Goal: Task Accomplishment & Management: Manage account settings

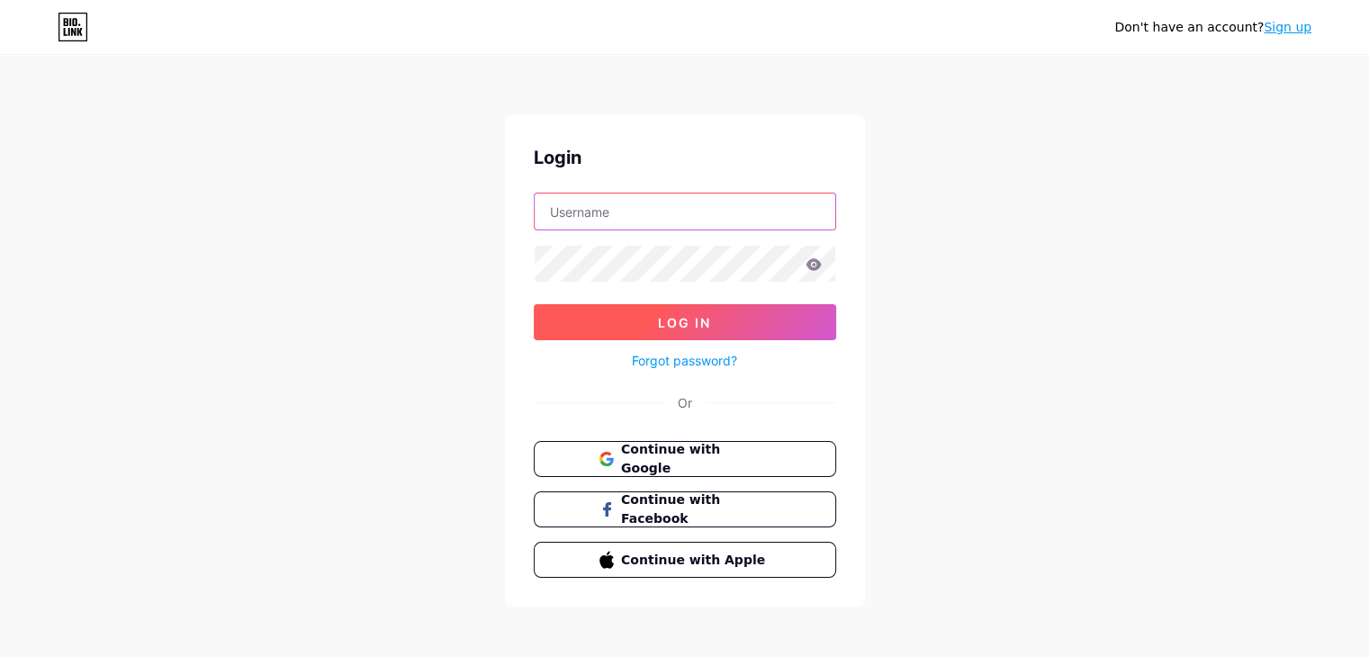
type input "[EMAIL_ADDRESS][DOMAIN_NAME]"
click at [723, 310] on button "Log In" at bounding box center [685, 322] width 302 height 36
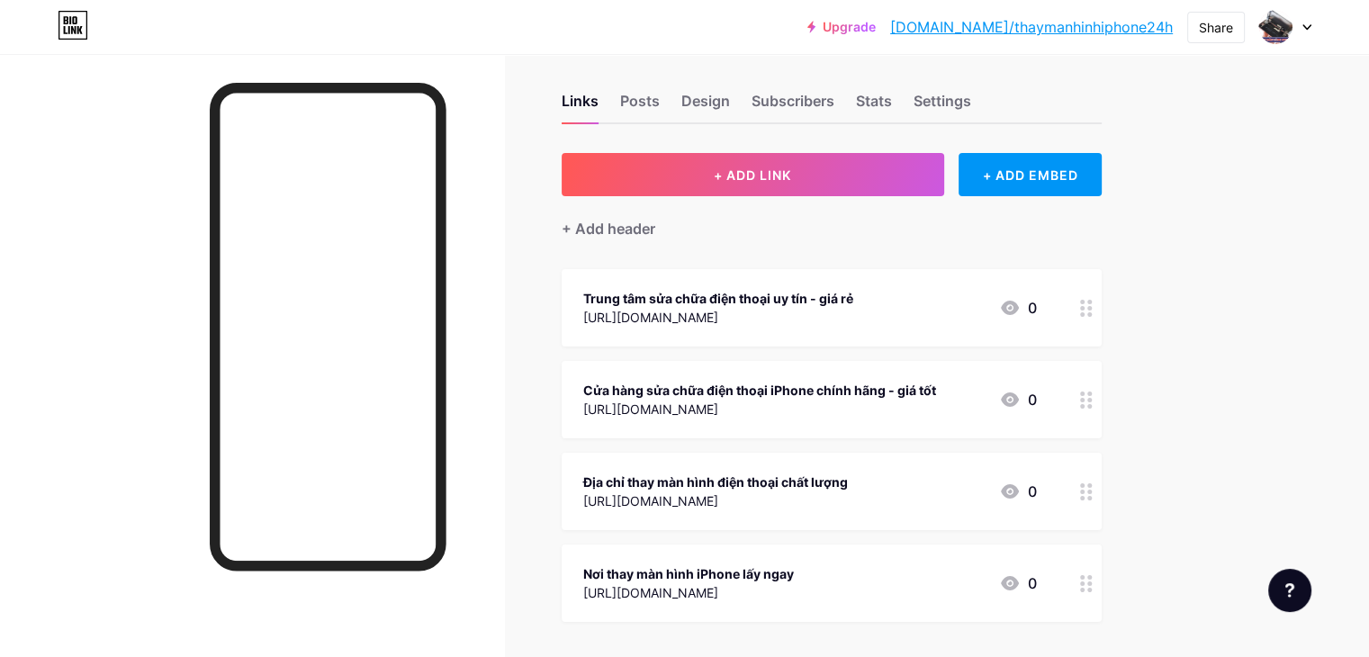
scroll to position [54, 0]
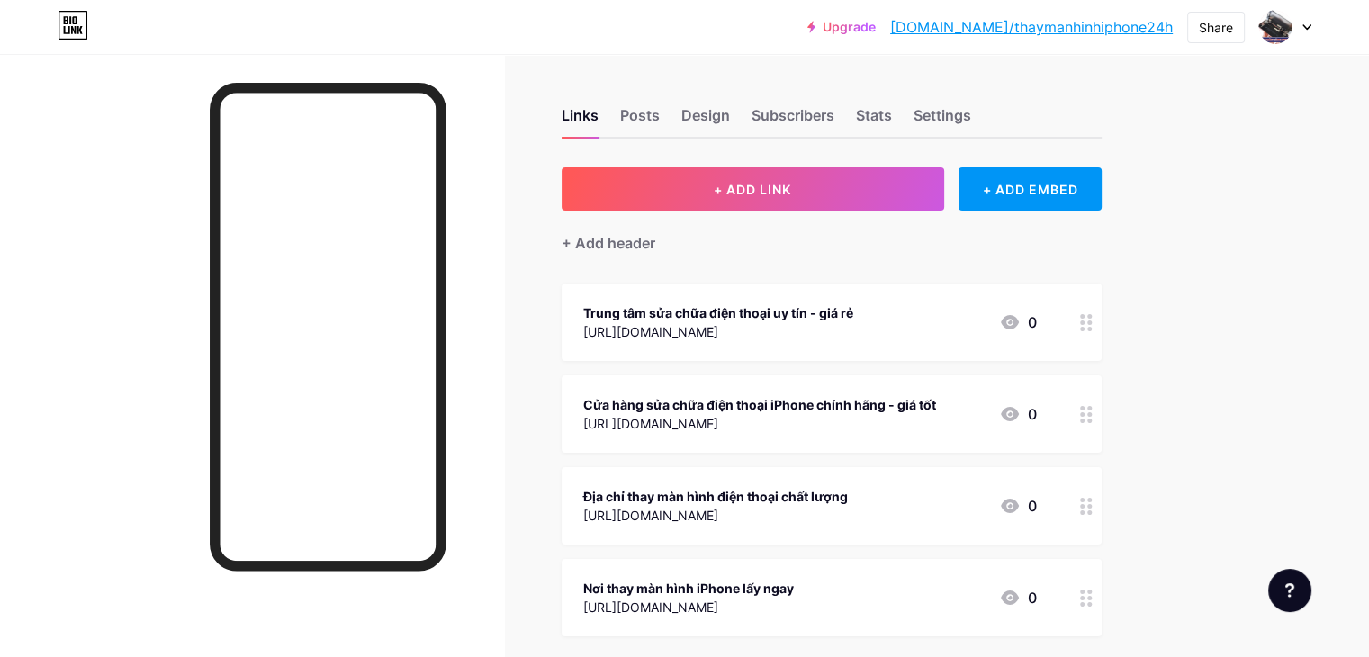
click at [998, 294] on div "Trung tâm sửa chữa điện thoại uy tín - giá rẻ [URL][DOMAIN_NAME] 0" at bounding box center [831, 321] width 540 height 77
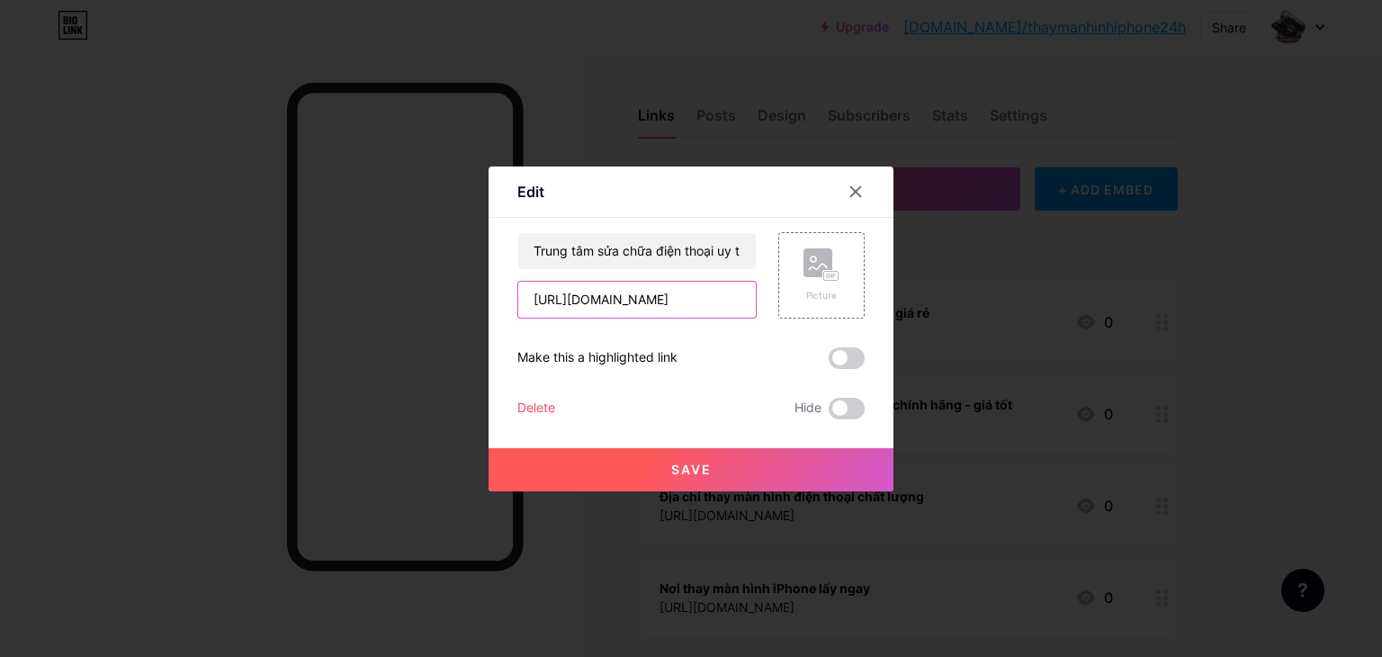
click at [622, 302] on input "[URL][DOMAIN_NAME]" at bounding box center [637, 300] width 238 height 36
paste input "thay-man-hinh-iphone-sc4472"
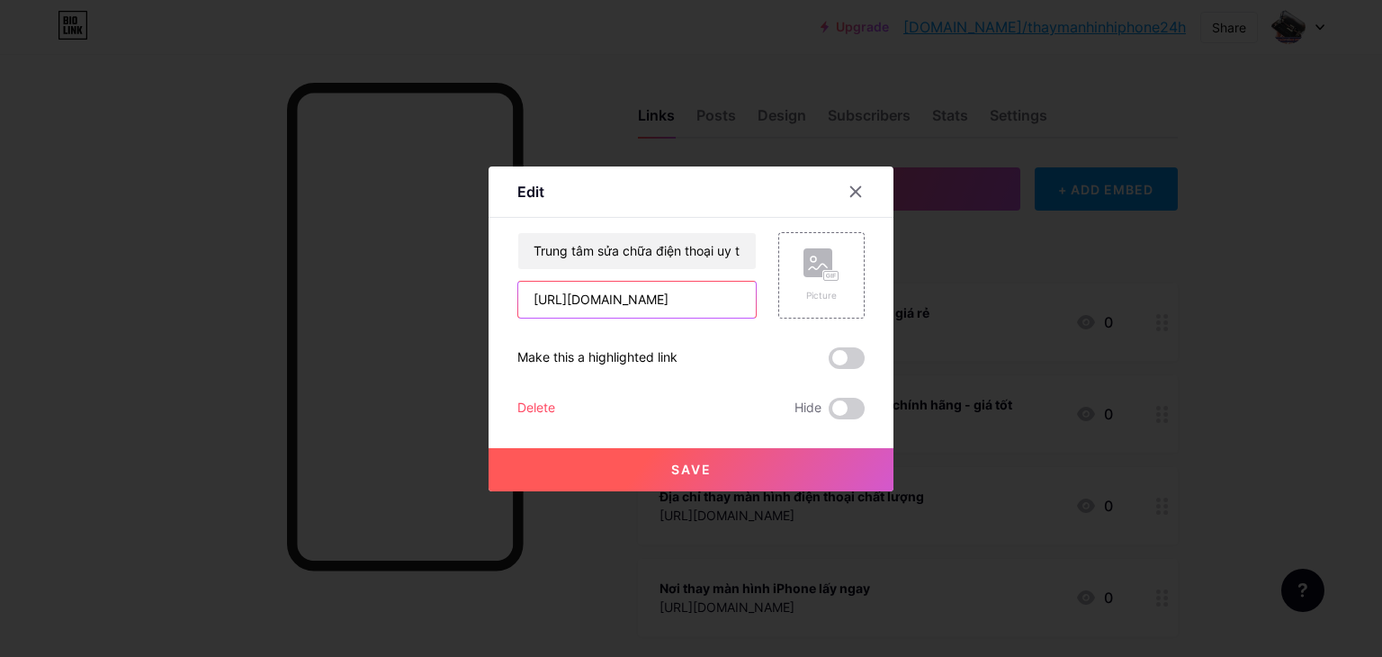
type input "[URL][DOMAIN_NAME]"
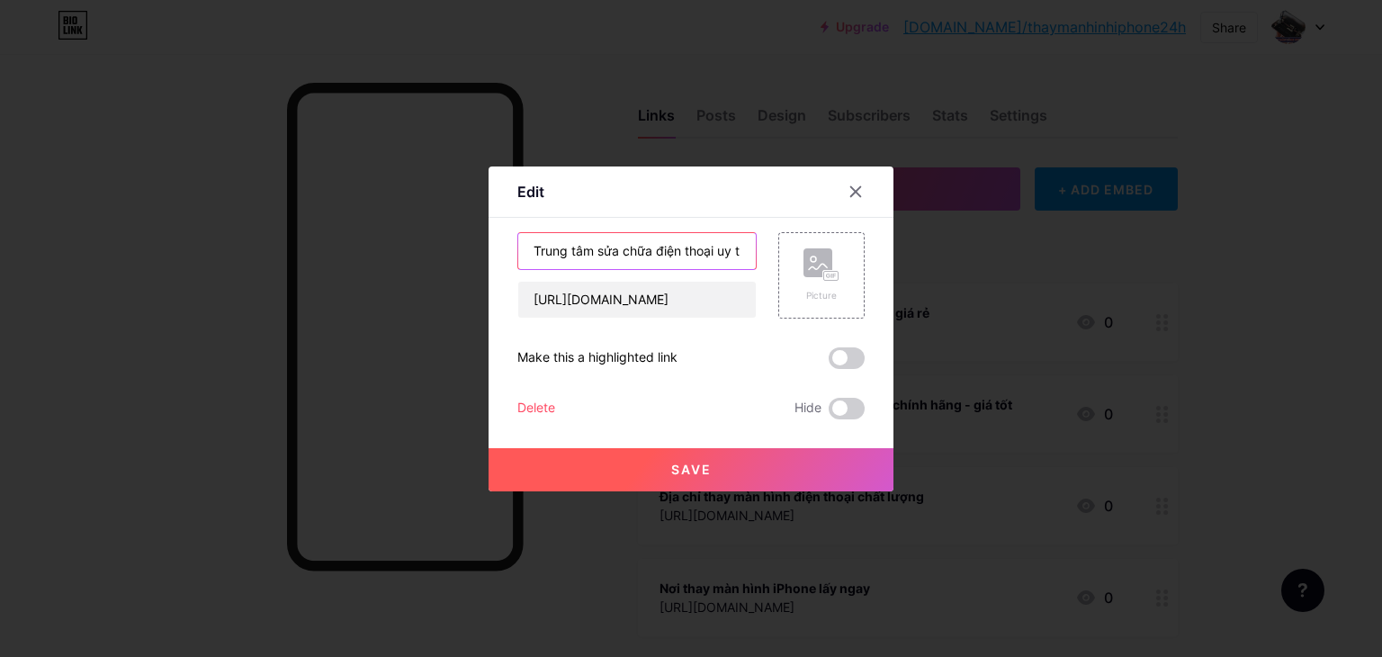
click at [587, 258] on input "Trung tâm sửa chữa điện thoại uy tín - giá rẻ" at bounding box center [637, 251] width 238 height 36
type input "d"
paste input "thay màn hình ip"
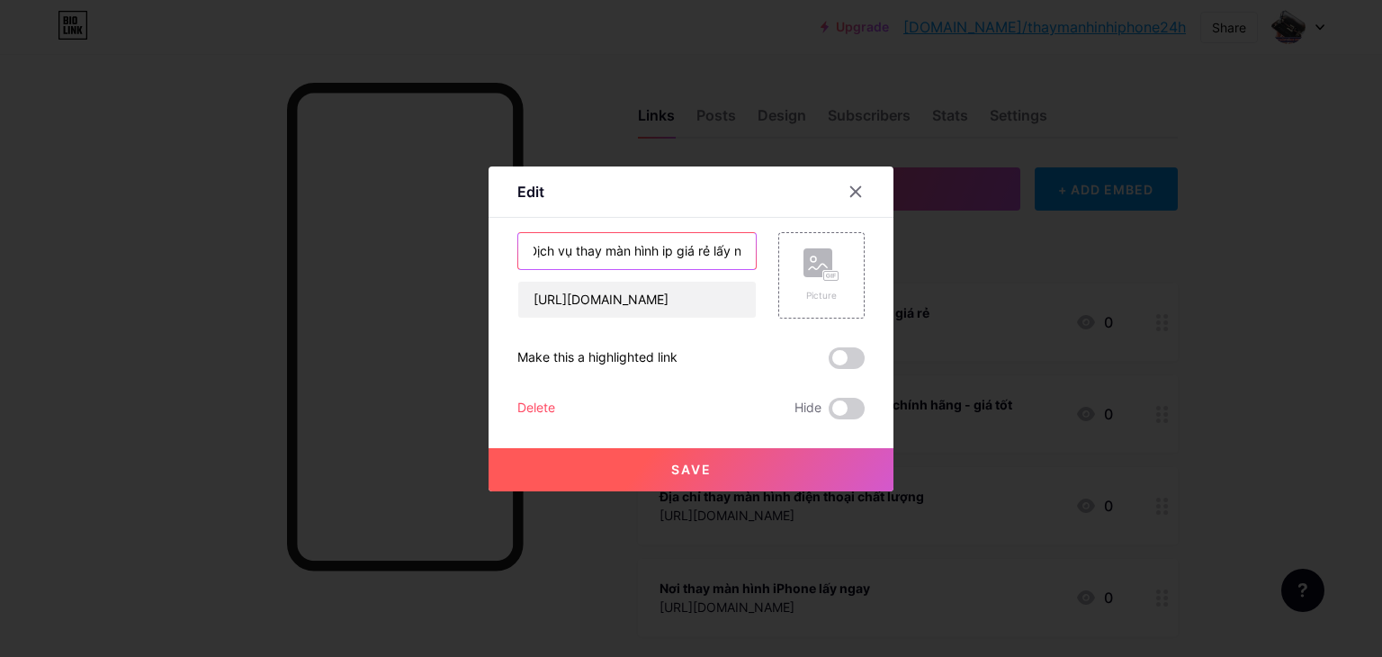
scroll to position [0, 27]
type input "Dịch vụ thay màn hình ip giá rẻ lấy ngay"
click at [826, 292] on div "Picture" at bounding box center [821, 295] width 36 height 13
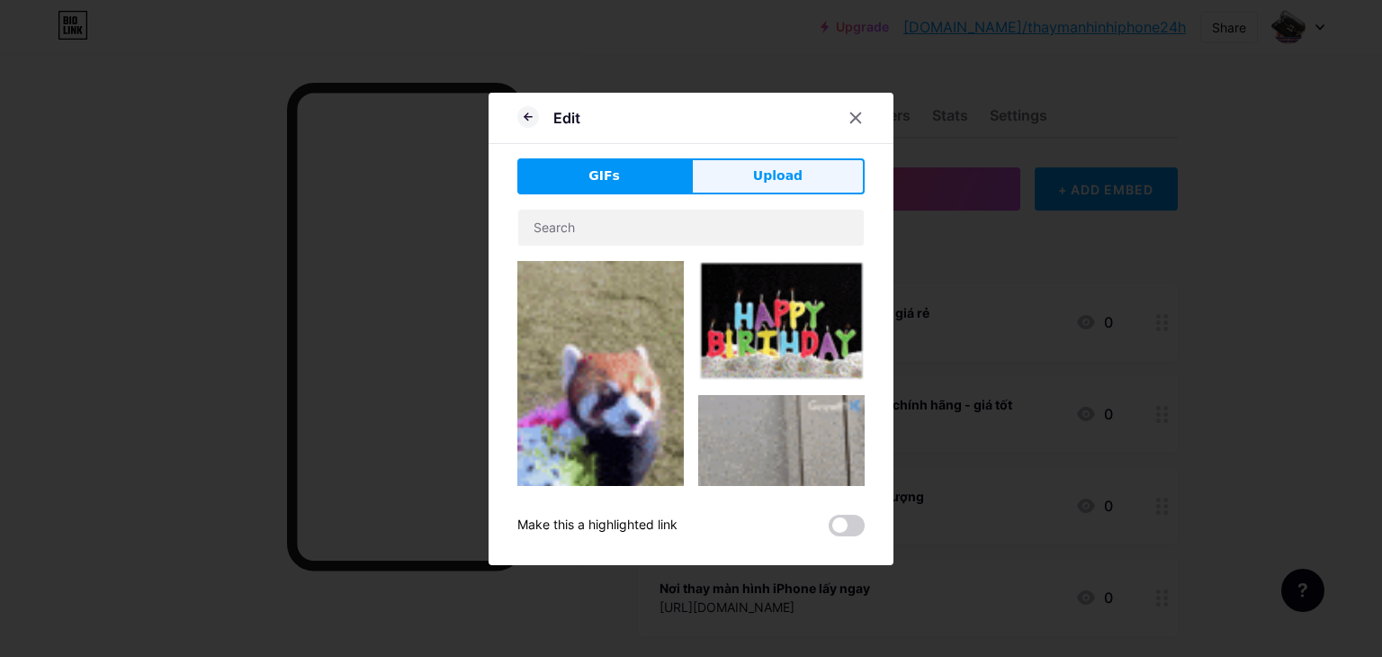
click at [749, 181] on button "Upload" at bounding box center [778, 176] width 174 height 36
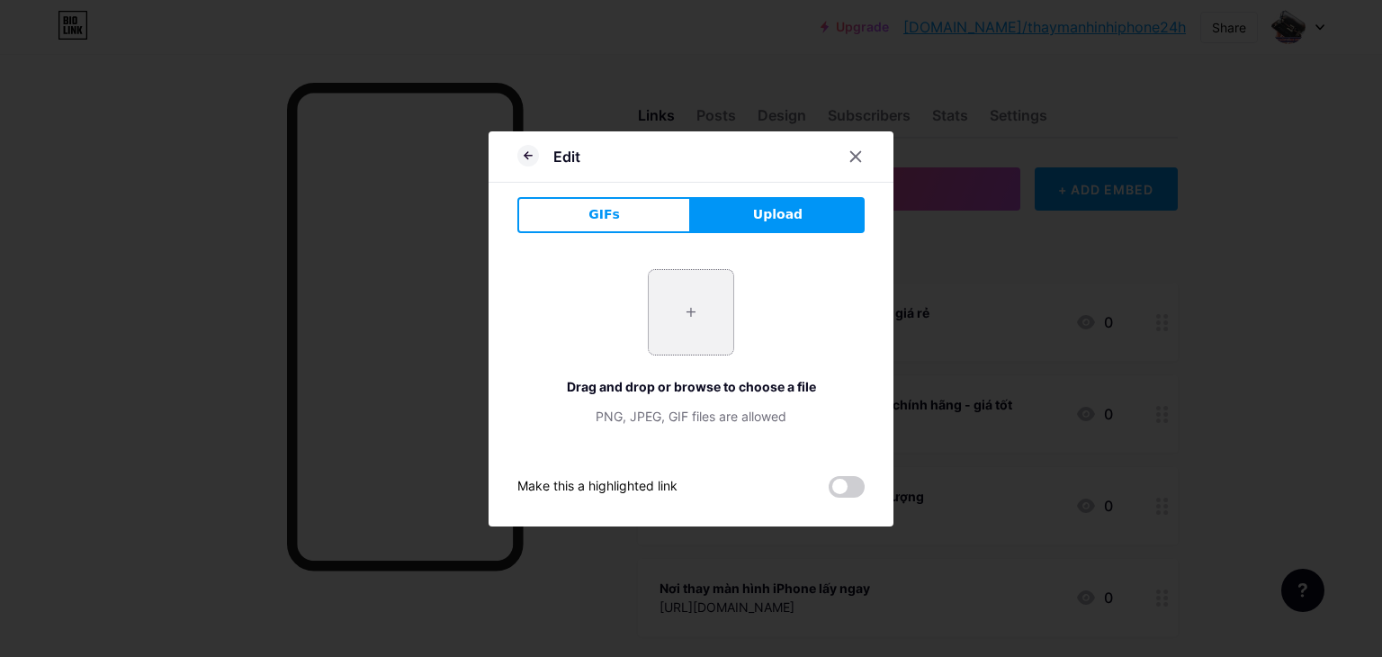
click at [691, 299] on input "file" at bounding box center [691, 312] width 85 height 85
type input "C:\fakepath\sua-chua-dien-thoai-iphone-hinh-1.jpg"
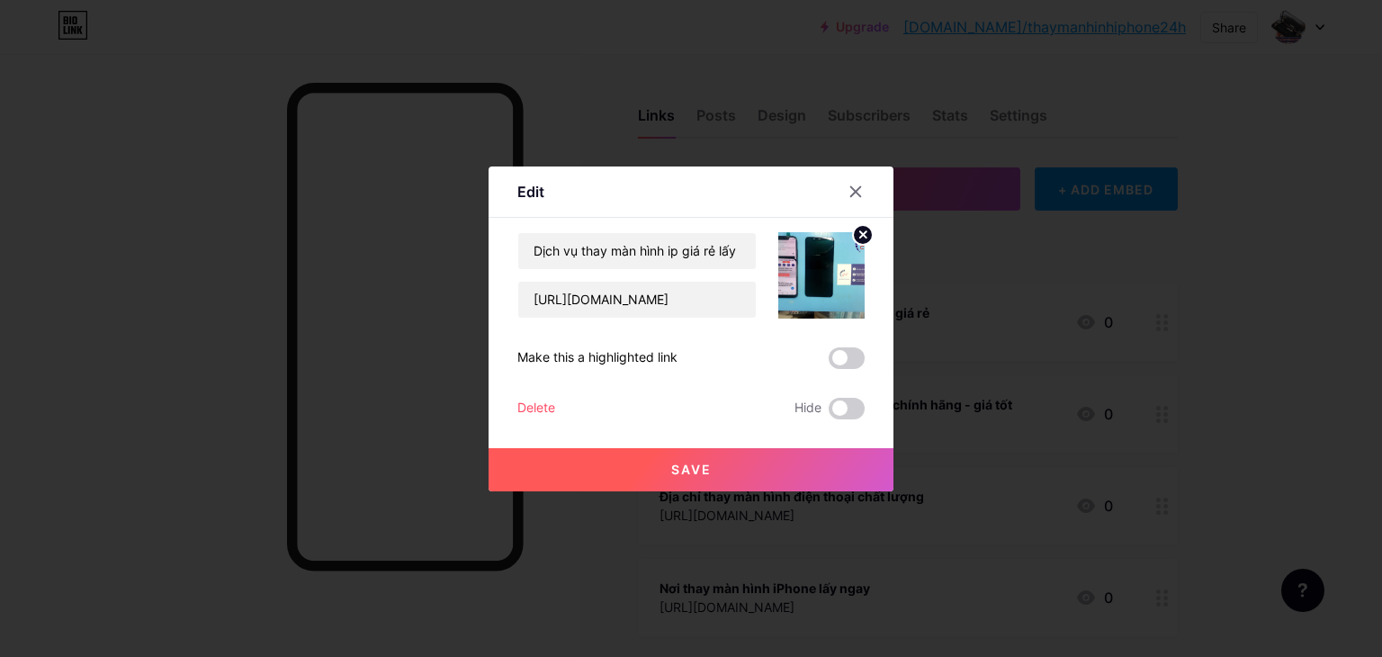
click at [731, 468] on button "Save" at bounding box center [691, 469] width 405 height 43
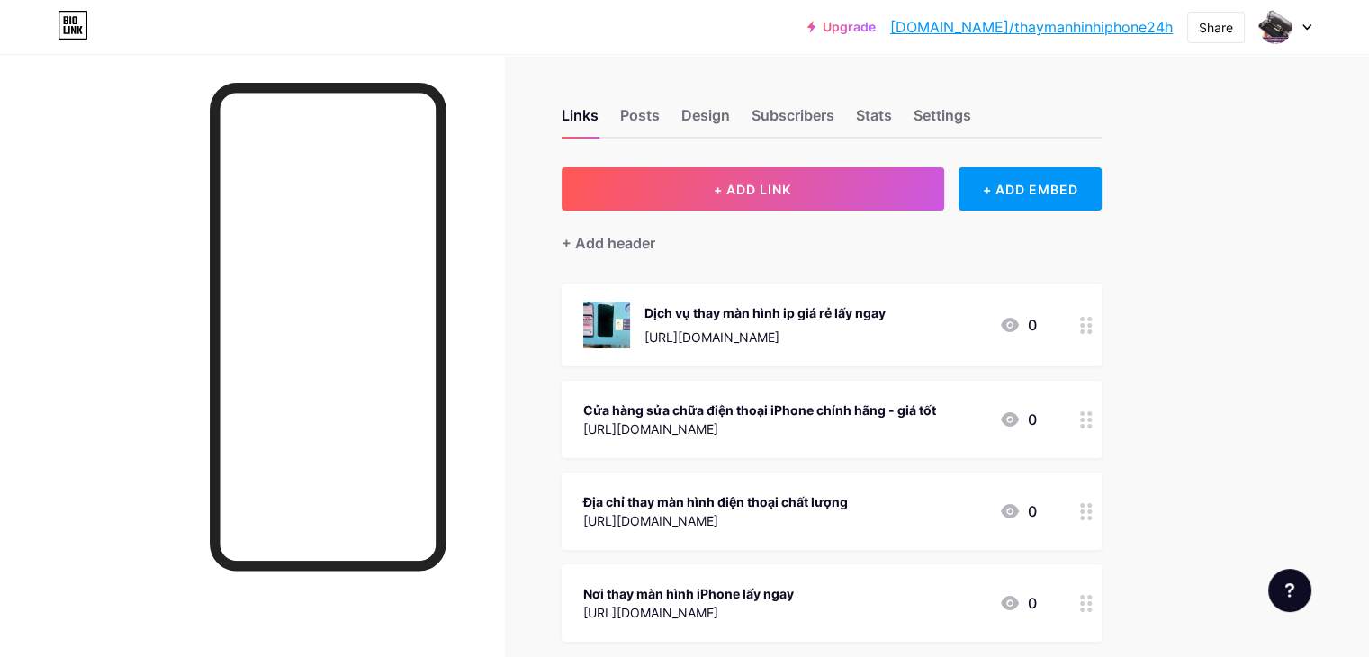
click at [936, 411] on div "Cửa hàng sửa chữa điện thoại iPhone chính hãng - giá tốt" at bounding box center [759, 409] width 353 height 19
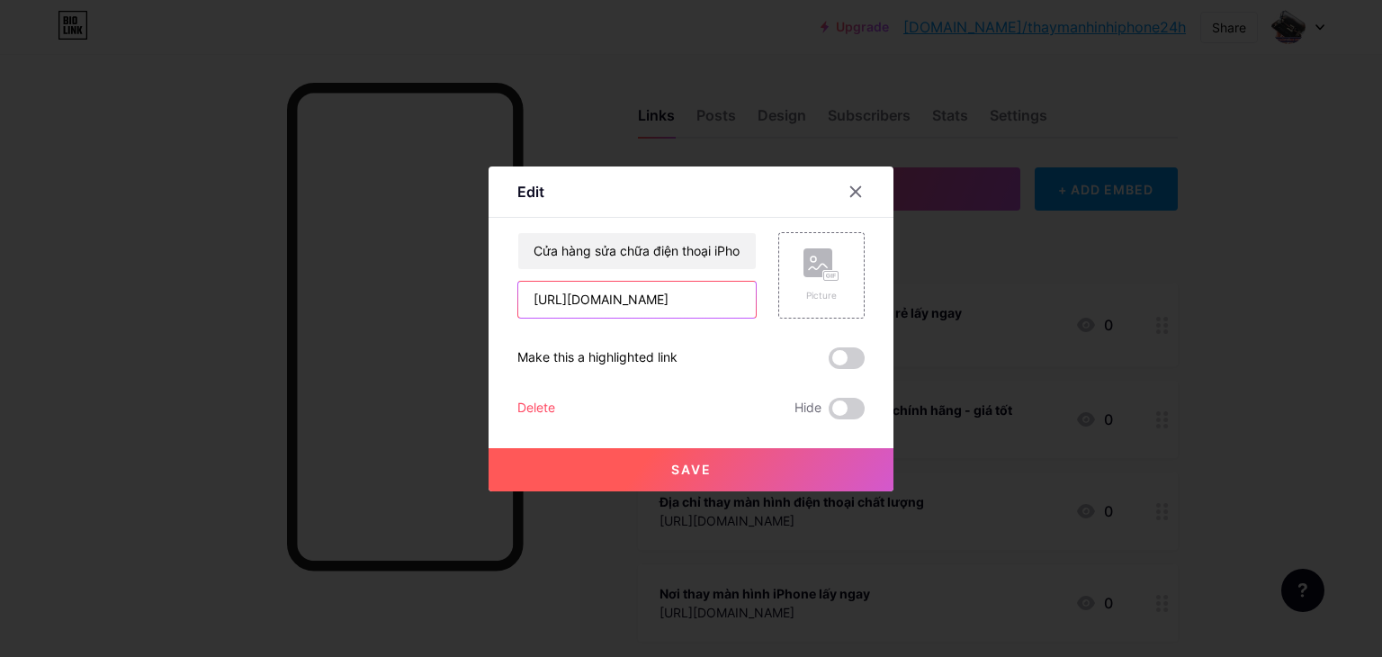
click at [643, 301] on input "[URL][DOMAIN_NAME]" at bounding box center [637, 300] width 238 height 36
click at [644, 299] on input "[URL][DOMAIN_NAME]" at bounding box center [637, 300] width 238 height 36
paste input "thay-man-hinh-dien-thoai-sc4365"
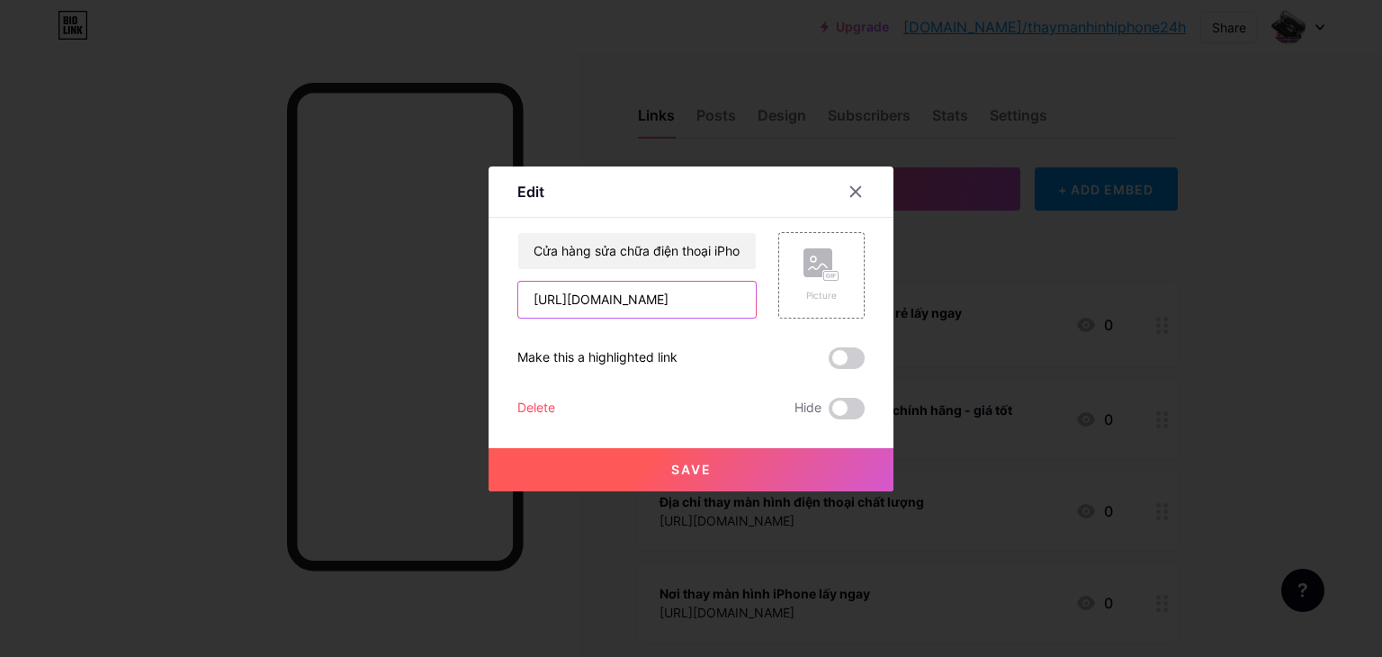
scroll to position [0, 198]
type input "[URL][DOMAIN_NAME]"
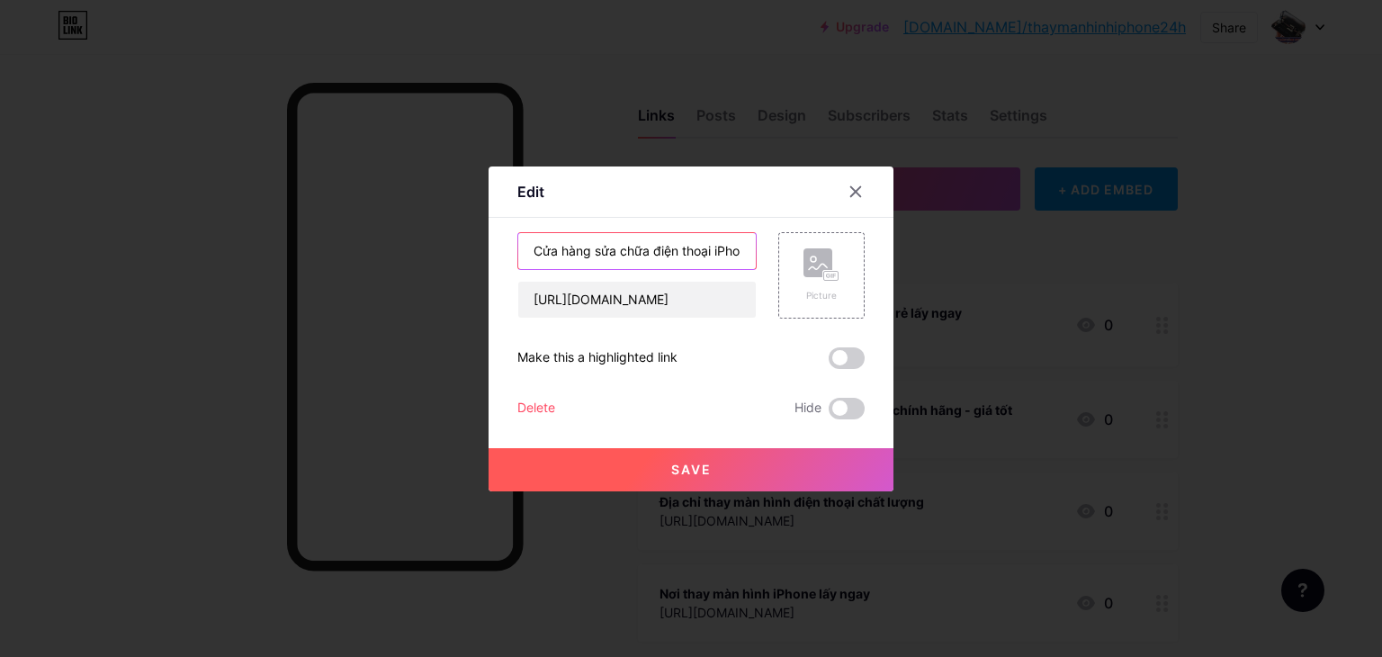
click at [599, 248] on input "Cửa hàng sửa chữa điện thoại iPhone chính hãng - giá tốt" at bounding box center [637, 251] width 238 height 36
paste input "sửa màn hình điện thoại"
click at [712, 247] on input "sửa màn hình điện thoại" at bounding box center [637, 251] width 238 height 36
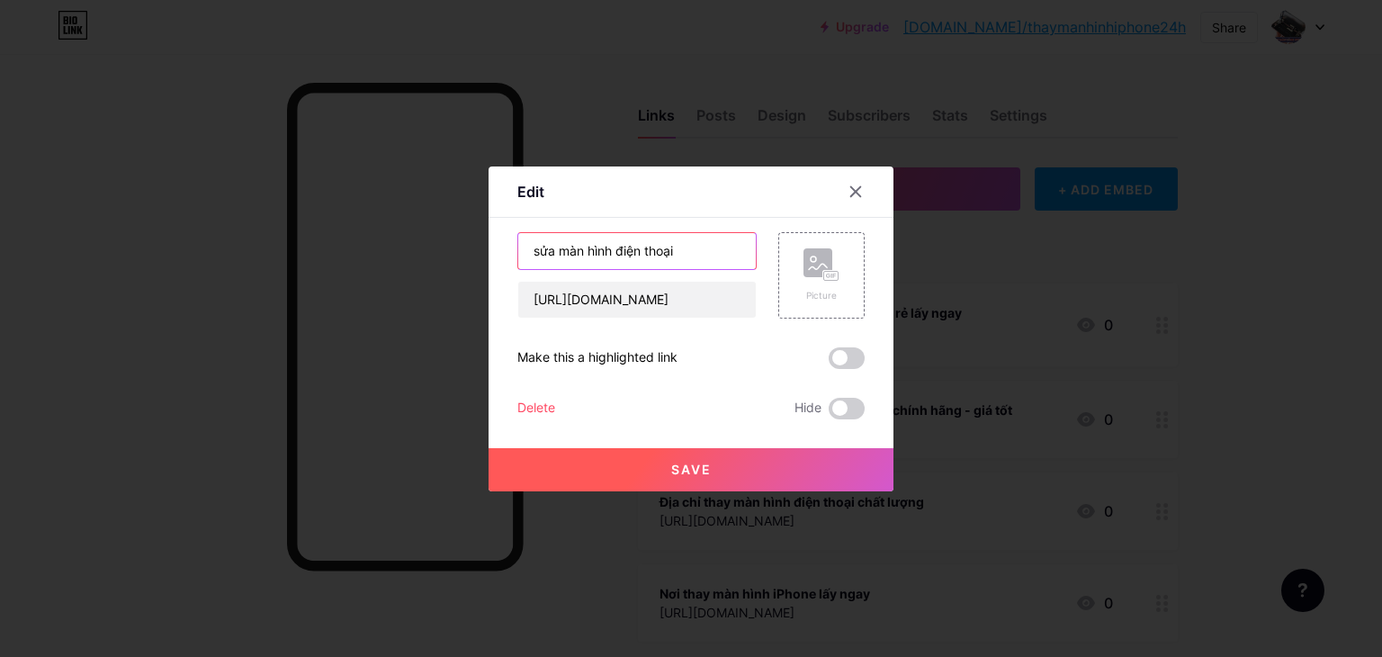
click at [713, 247] on input "sửa màn hình điện thoại" at bounding box center [637, 251] width 238 height 36
click at [721, 239] on input "Cửa hàng sửa màn hình điện thoại giá rẻ tại" at bounding box center [637, 251] width 238 height 36
type input "Cửa hàng sửa màn hình điện thoại giá rẻ tại [GEOGRAPHIC_DATA]"
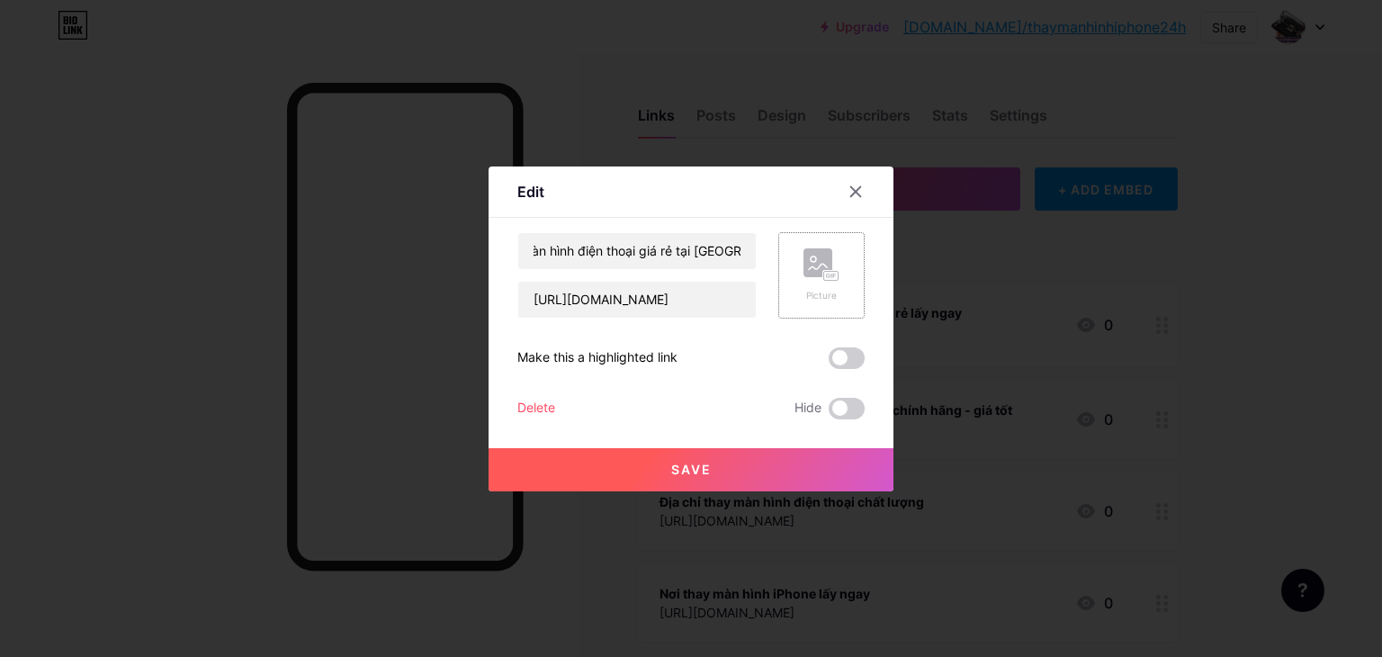
click at [826, 261] on rect at bounding box center [817, 262] width 29 height 29
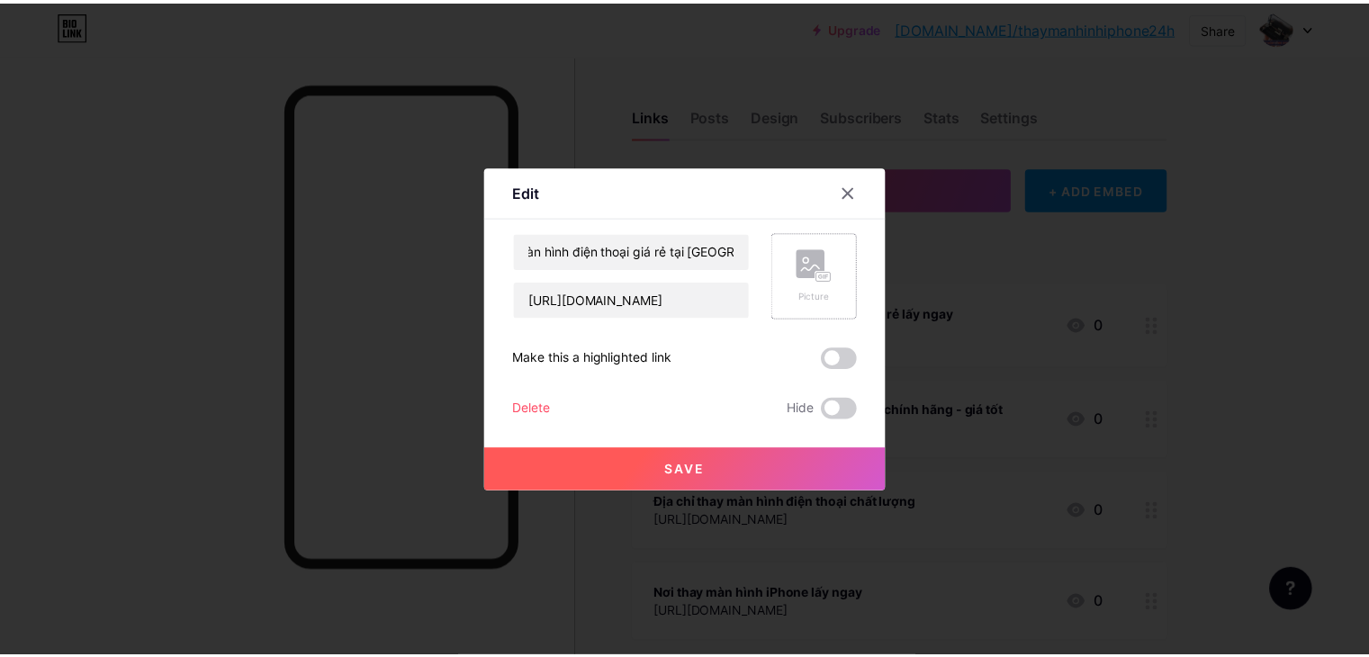
scroll to position [0, 0]
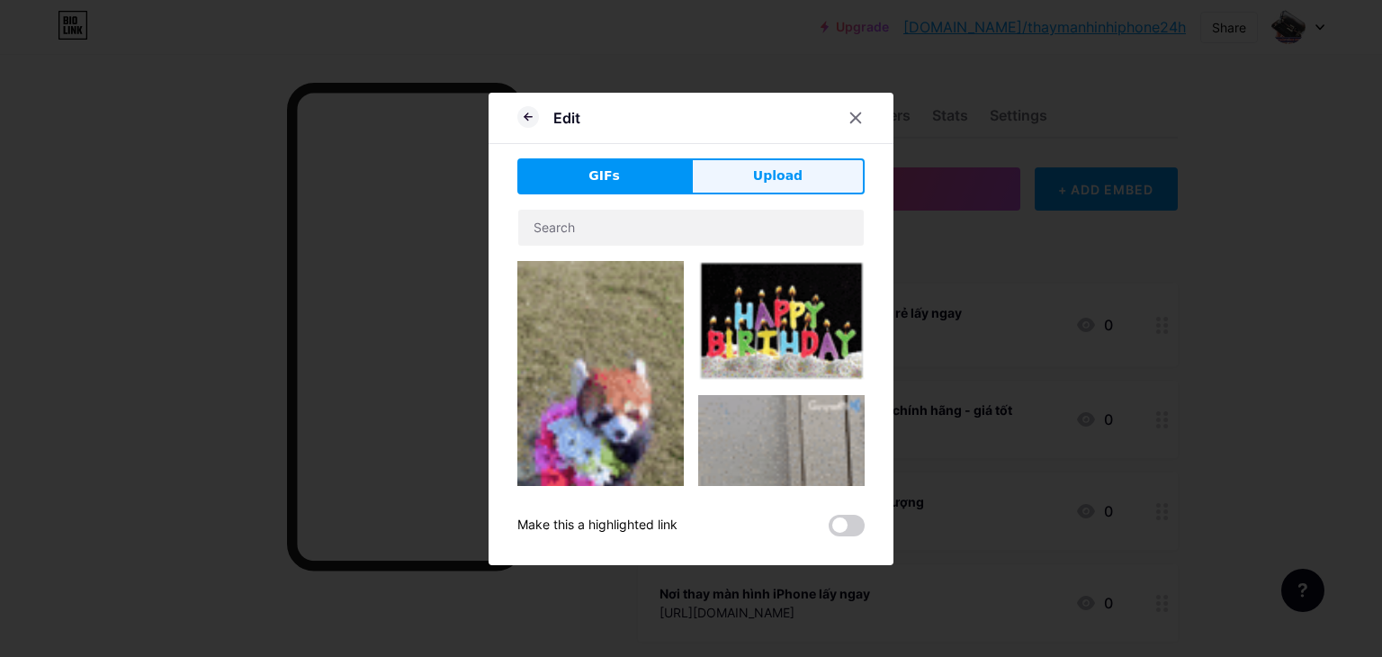
click at [746, 175] on button "Upload" at bounding box center [778, 176] width 174 height 36
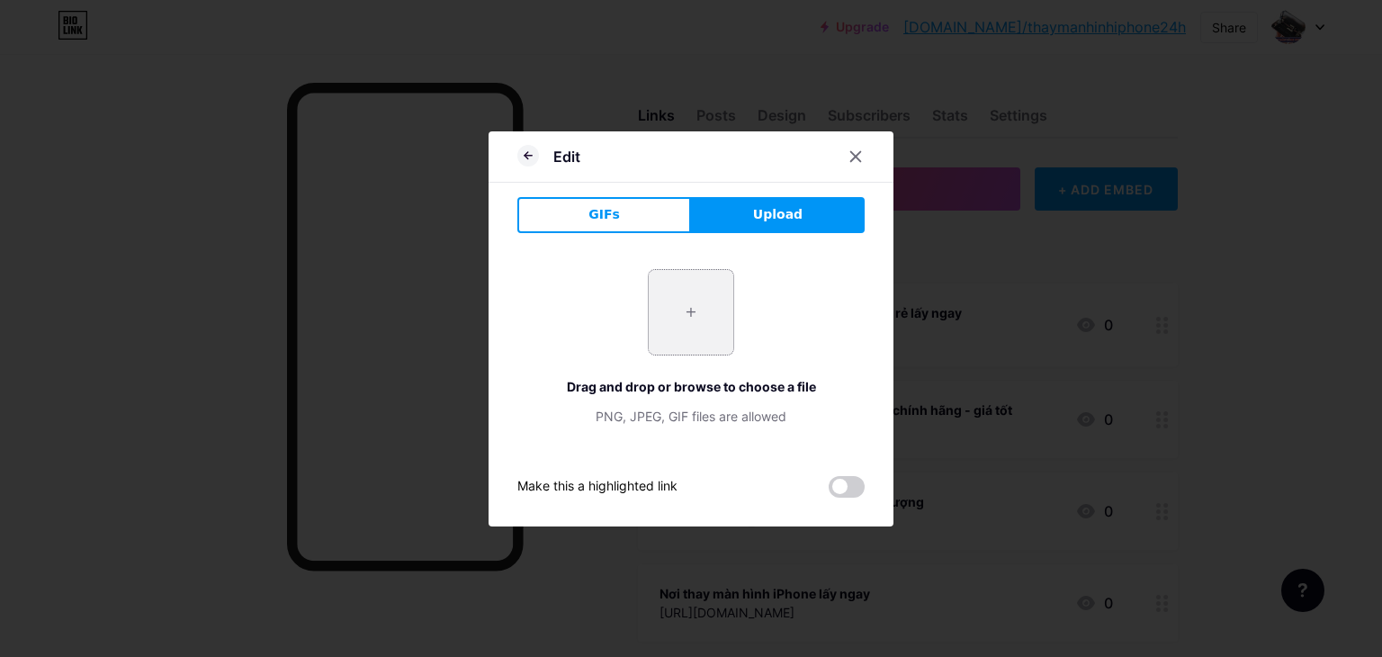
click at [692, 338] on input "file" at bounding box center [691, 312] width 85 height 85
type input "C:\fakepath\man-hinh-iphone-16-pro-max-bi-loi-cam-ung.jpg"
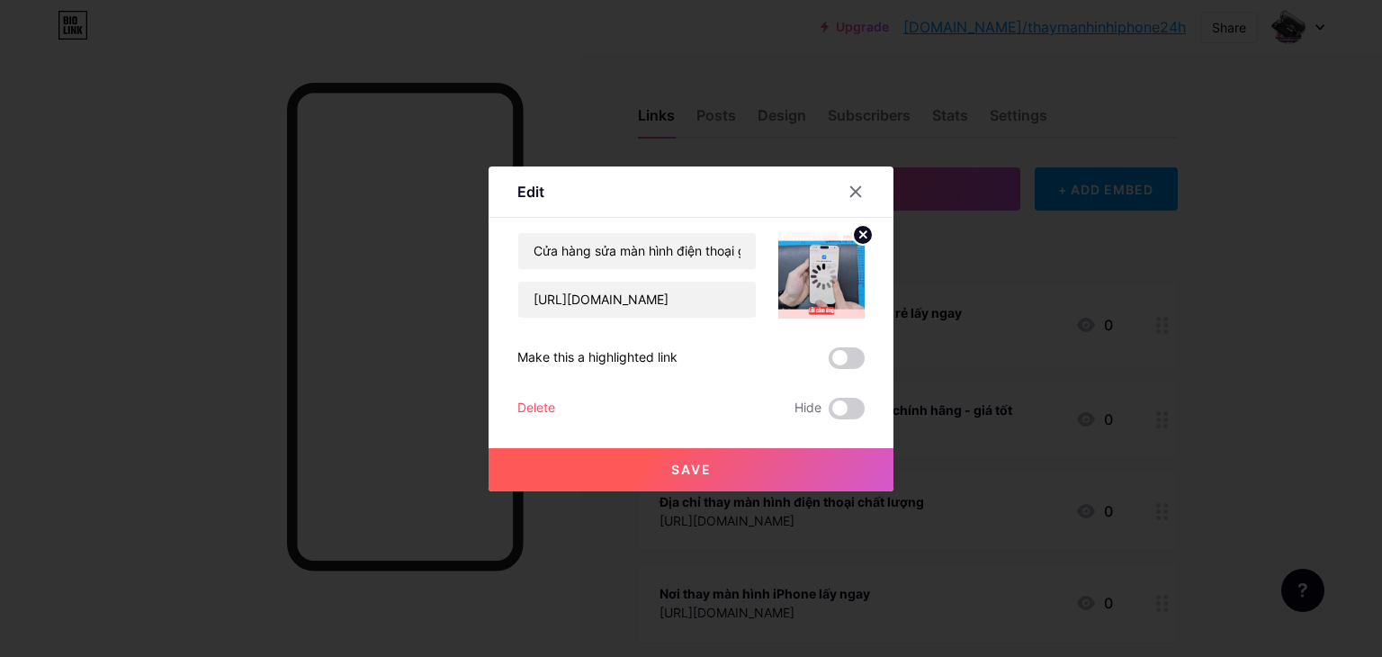
click at [735, 468] on button "Save" at bounding box center [691, 469] width 405 height 43
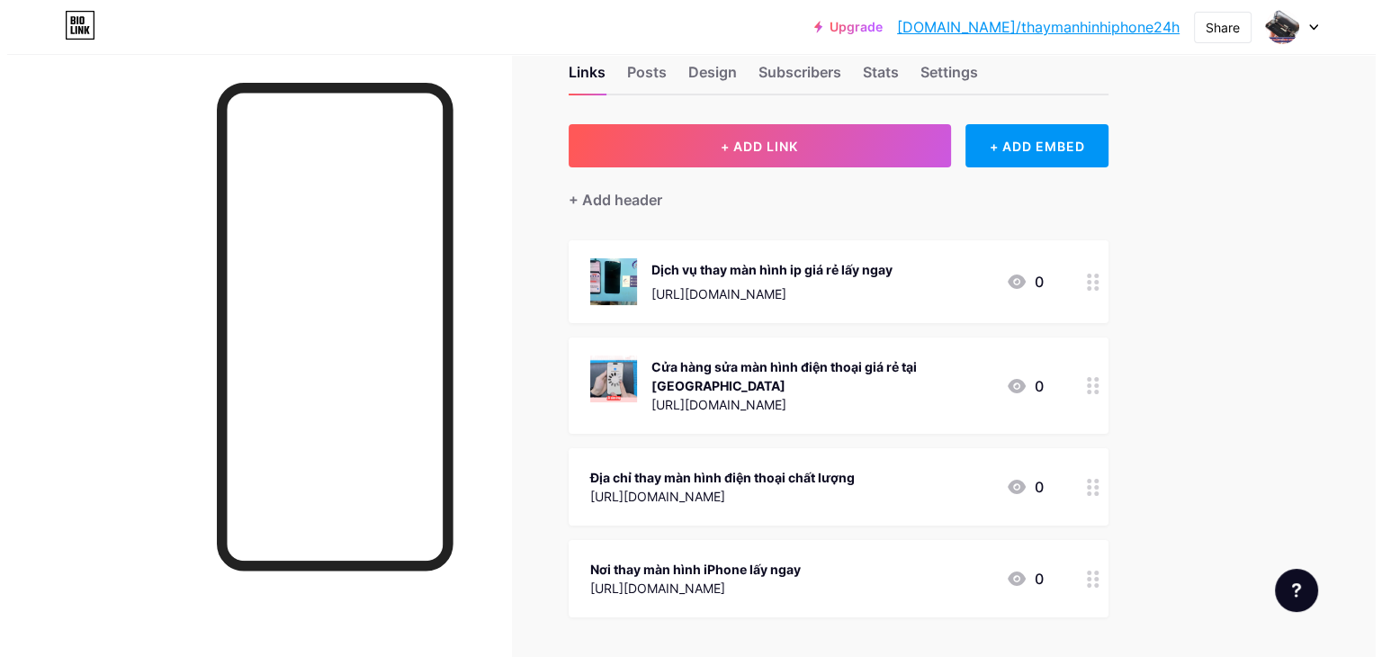
scroll to position [198, 0]
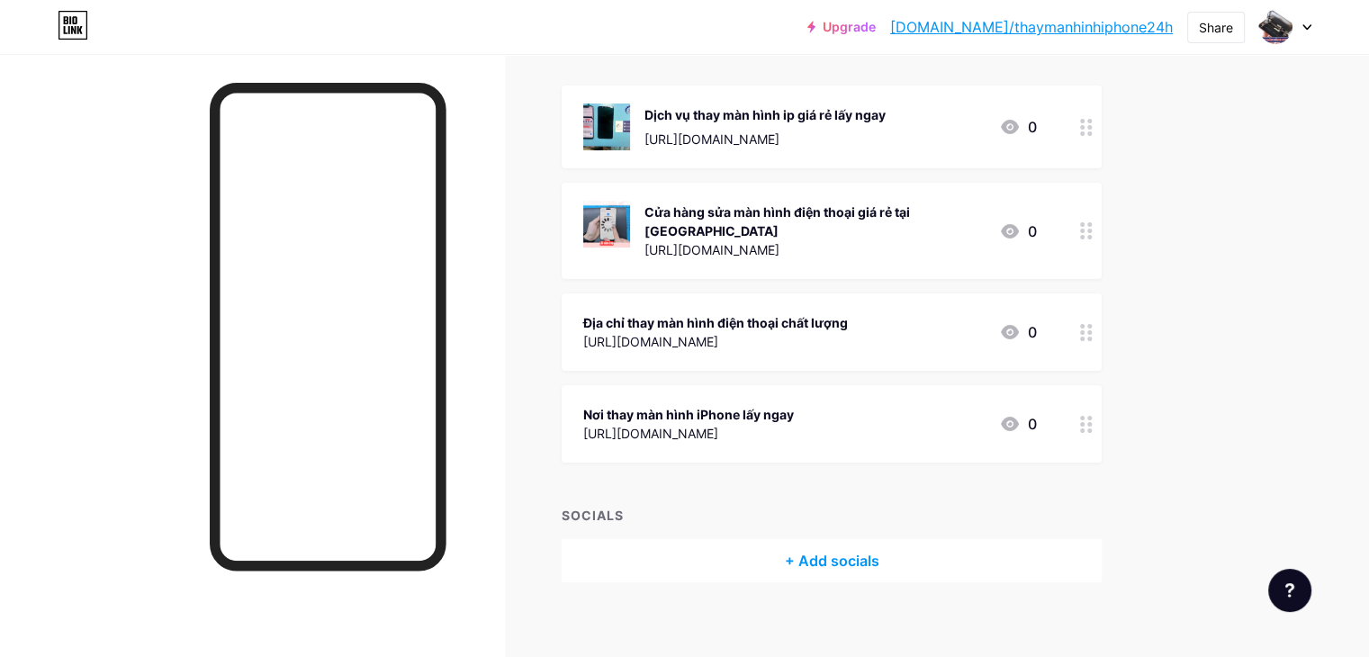
click at [806, 332] on div "[URL][DOMAIN_NAME]" at bounding box center [715, 341] width 265 height 19
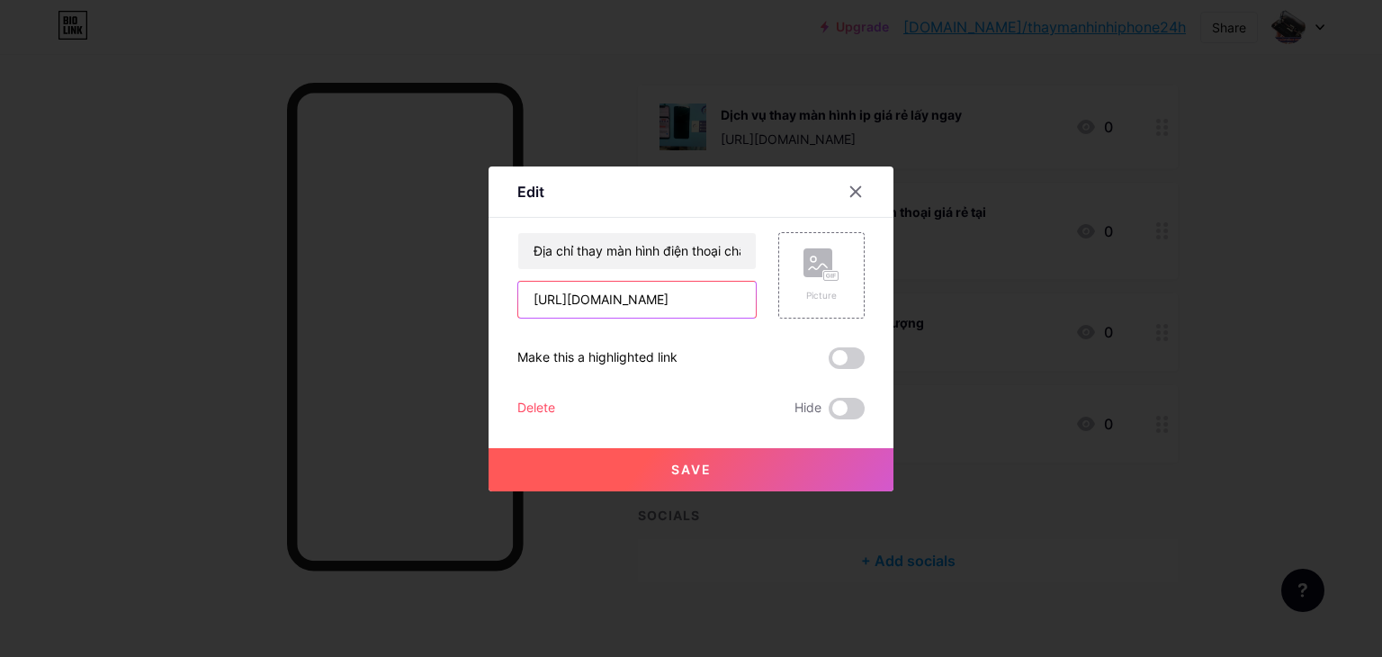
click at [631, 286] on input "[URL][DOMAIN_NAME]" at bounding box center [637, 300] width 238 height 36
paste input "iphone-14-series-sc3601"
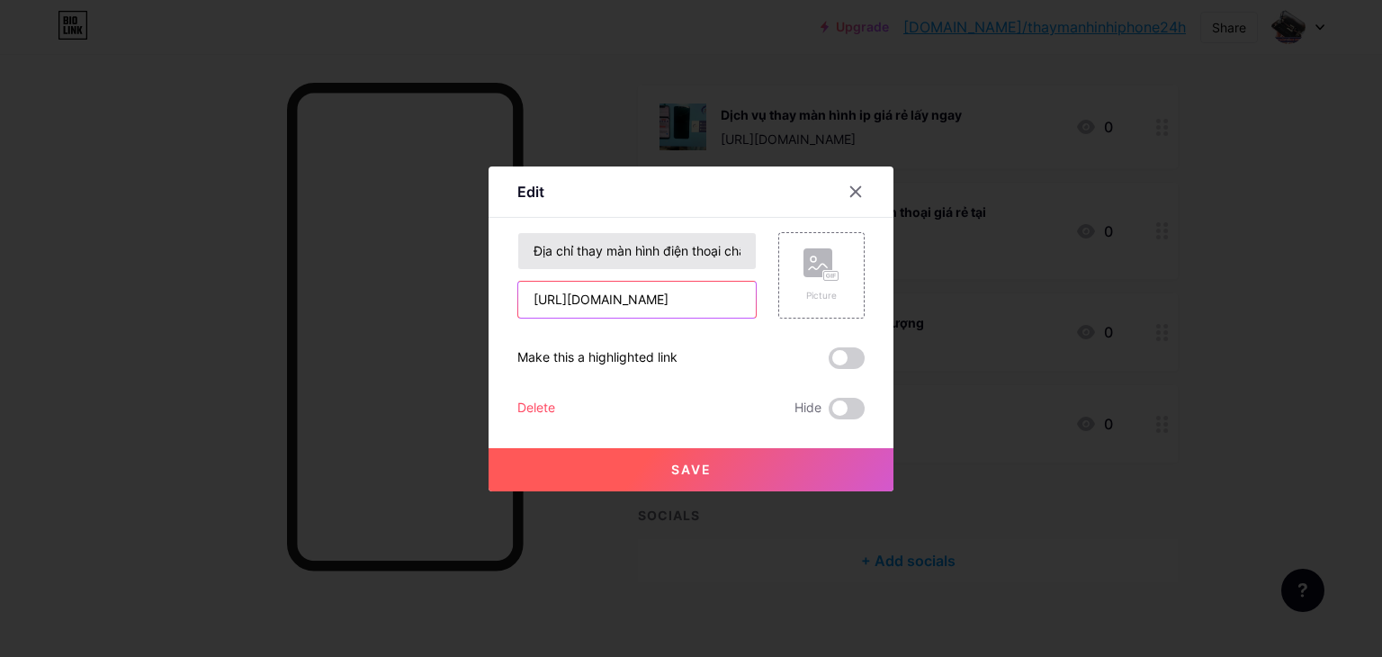
type input "[URL][DOMAIN_NAME]"
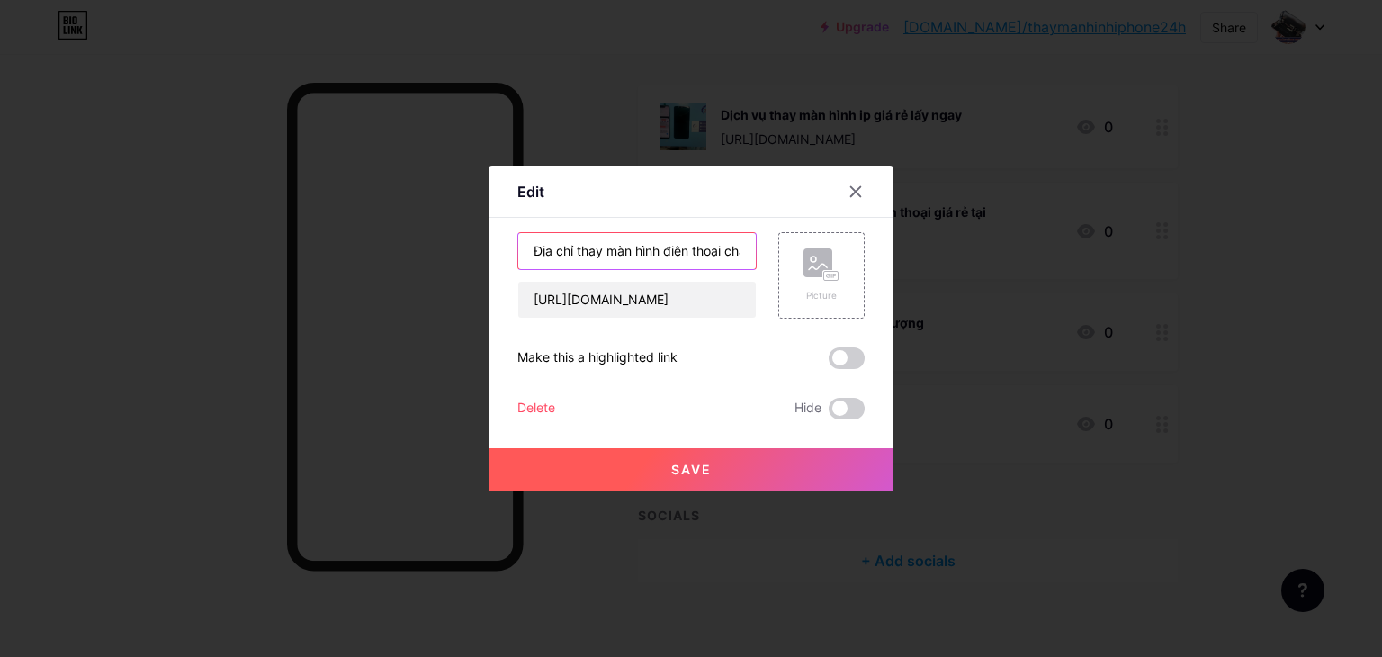
click at [638, 247] on input "Địa chỉ thay màn hình điện thoại chất lượng" at bounding box center [637, 251] width 238 height 36
click at [655, 242] on input "Xem thêm: Sửa điện thoại iPhone 14" at bounding box center [637, 251] width 238 height 36
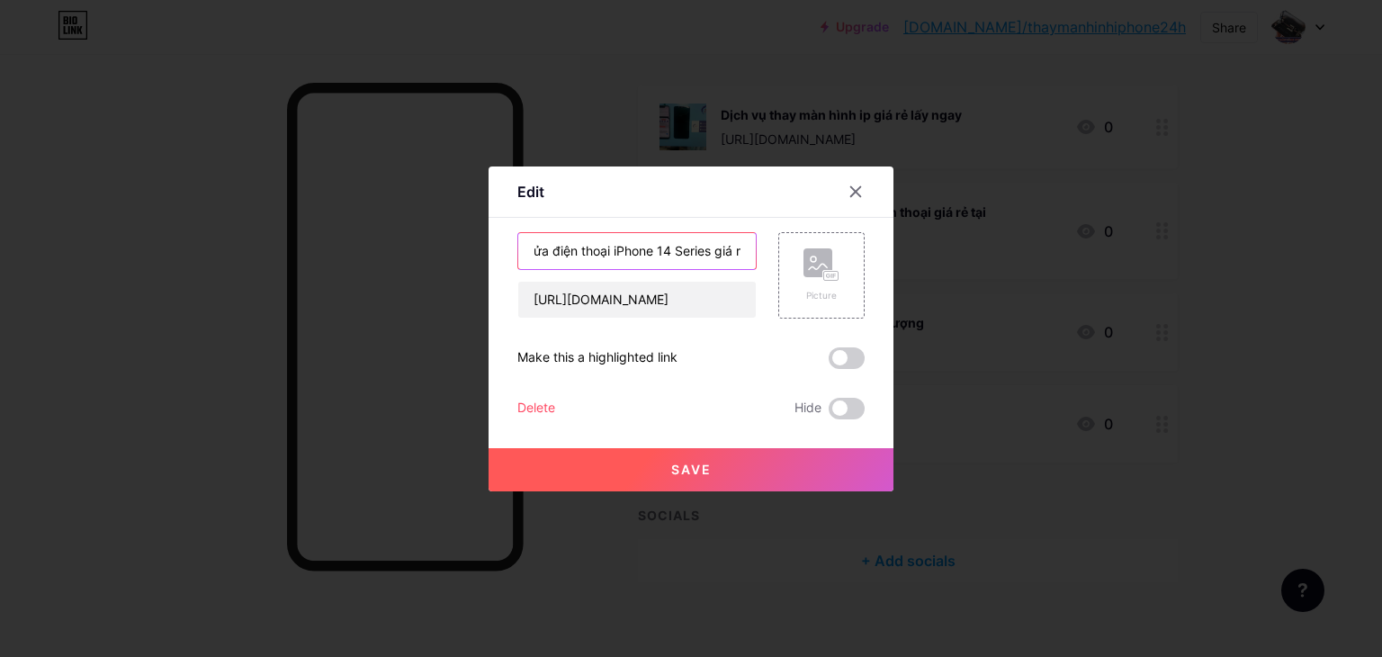
scroll to position [0, 83]
type input "Xem thêm: Sửa điện thoại iPhone 14 Series giá rẻ"
click at [774, 469] on button "Save" at bounding box center [691, 469] width 405 height 43
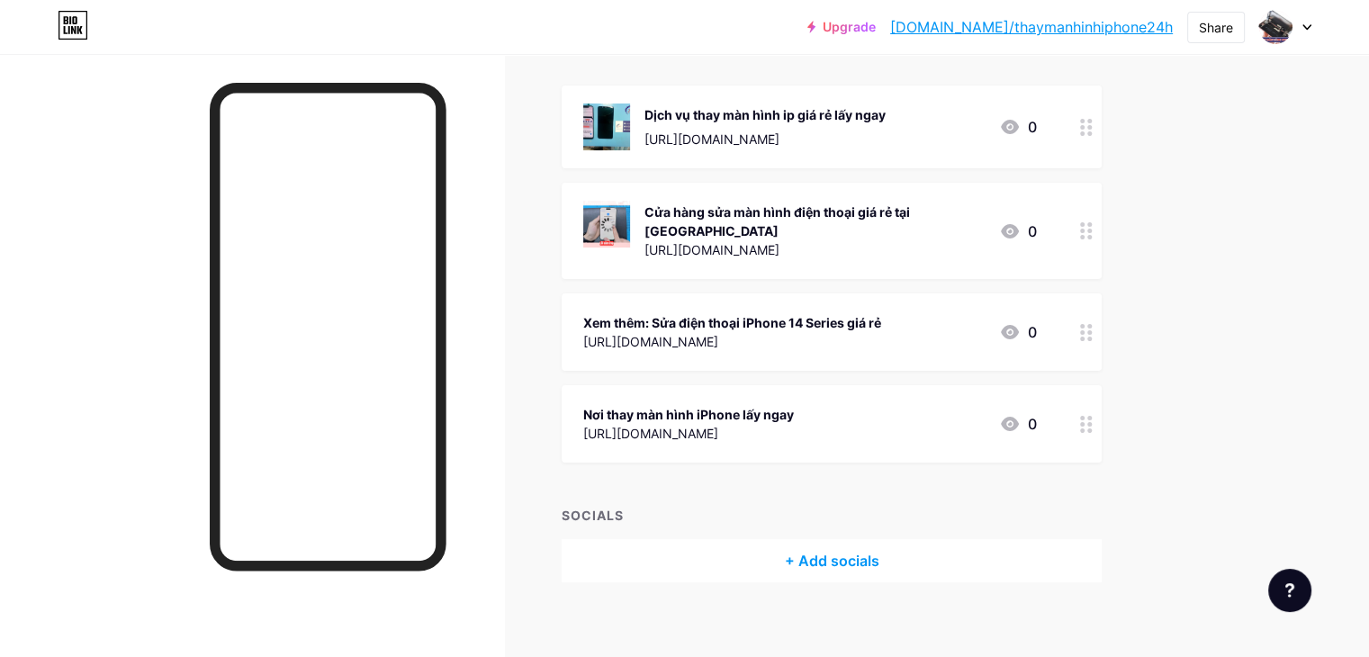
click at [794, 405] on div "Nơi thay màn hình iPhone lấy ngay" at bounding box center [688, 414] width 211 height 19
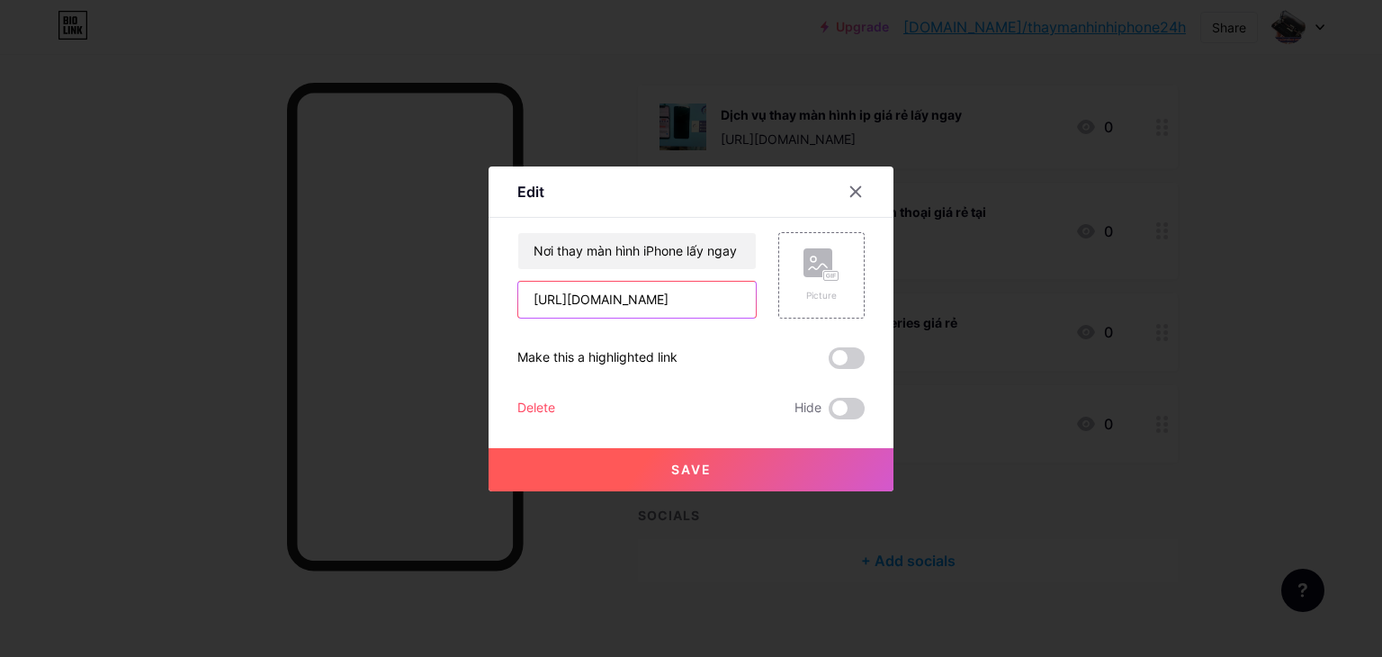
click at [696, 284] on input "[URL][DOMAIN_NAME]" at bounding box center [637, 300] width 238 height 36
click at [696, 302] on input "[URL][DOMAIN_NAME]" at bounding box center [637, 300] width 238 height 36
paste input "iphone-15-series-sc4151"
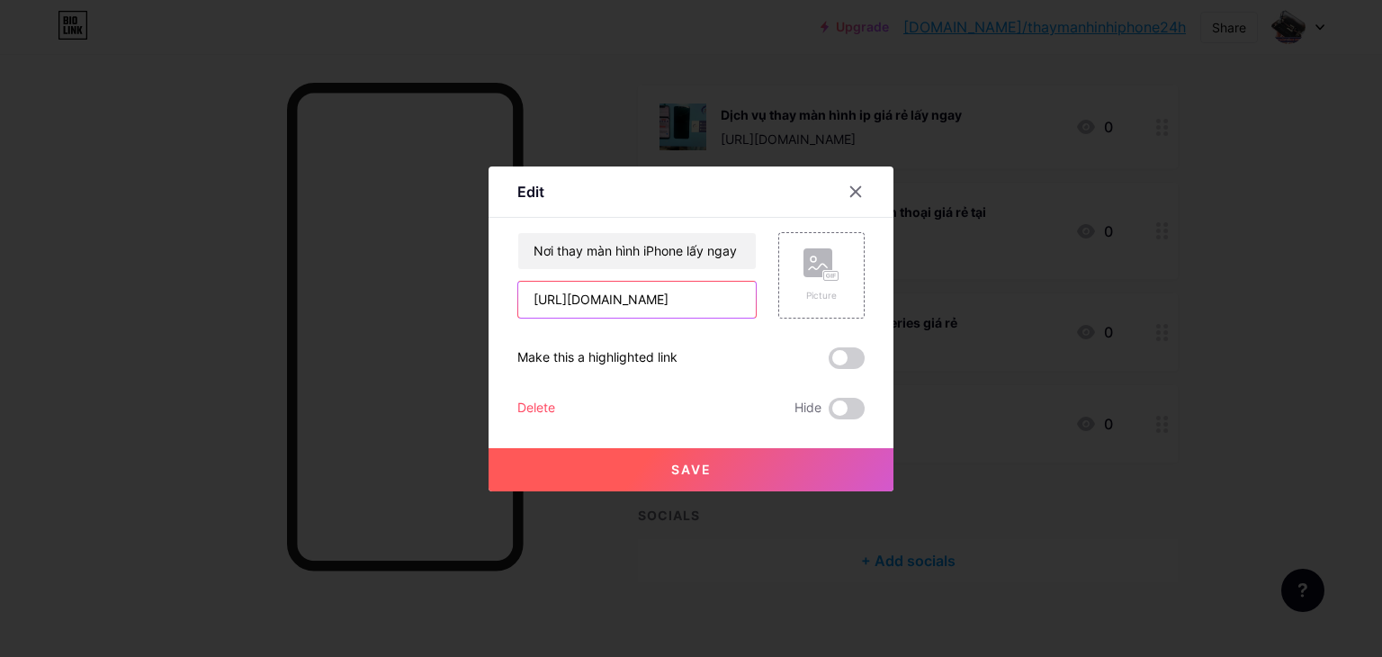
scroll to position [0, 140]
type input "[URL][DOMAIN_NAME]"
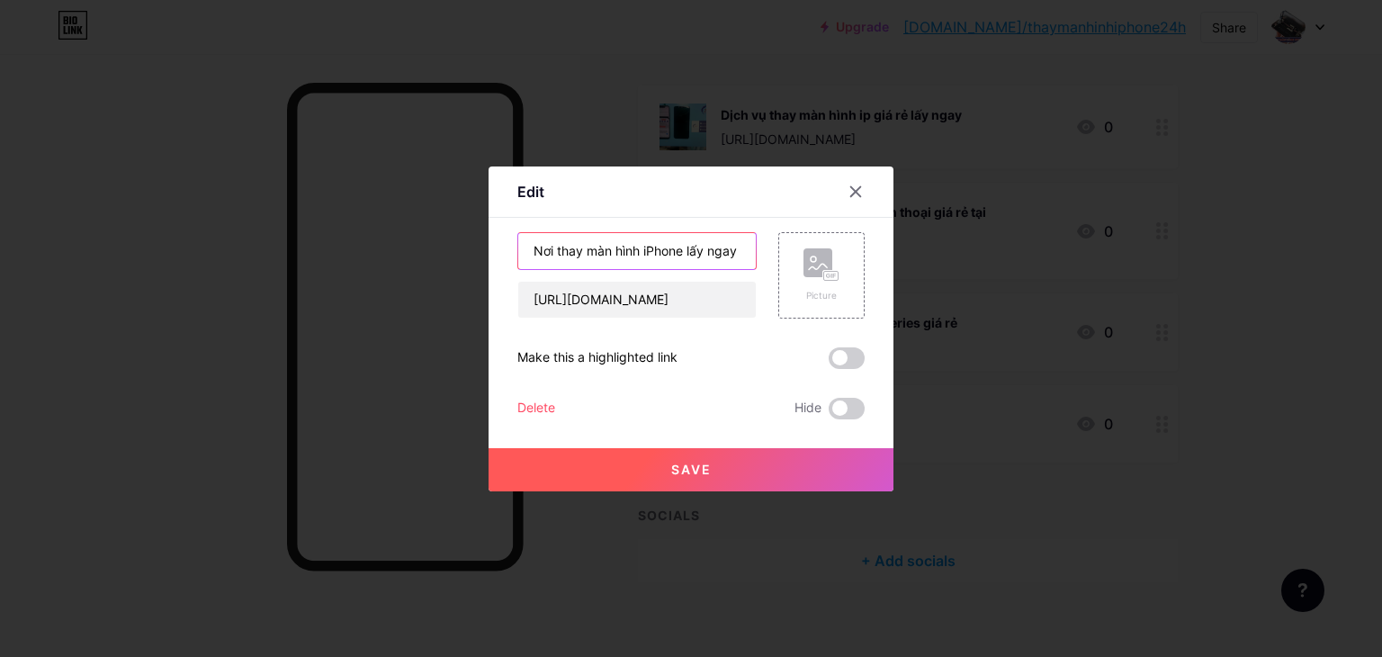
click at [680, 262] on input "Nơi thay màn hình iPhone lấy ngay" at bounding box center [637, 251] width 238 height 36
type input "x"
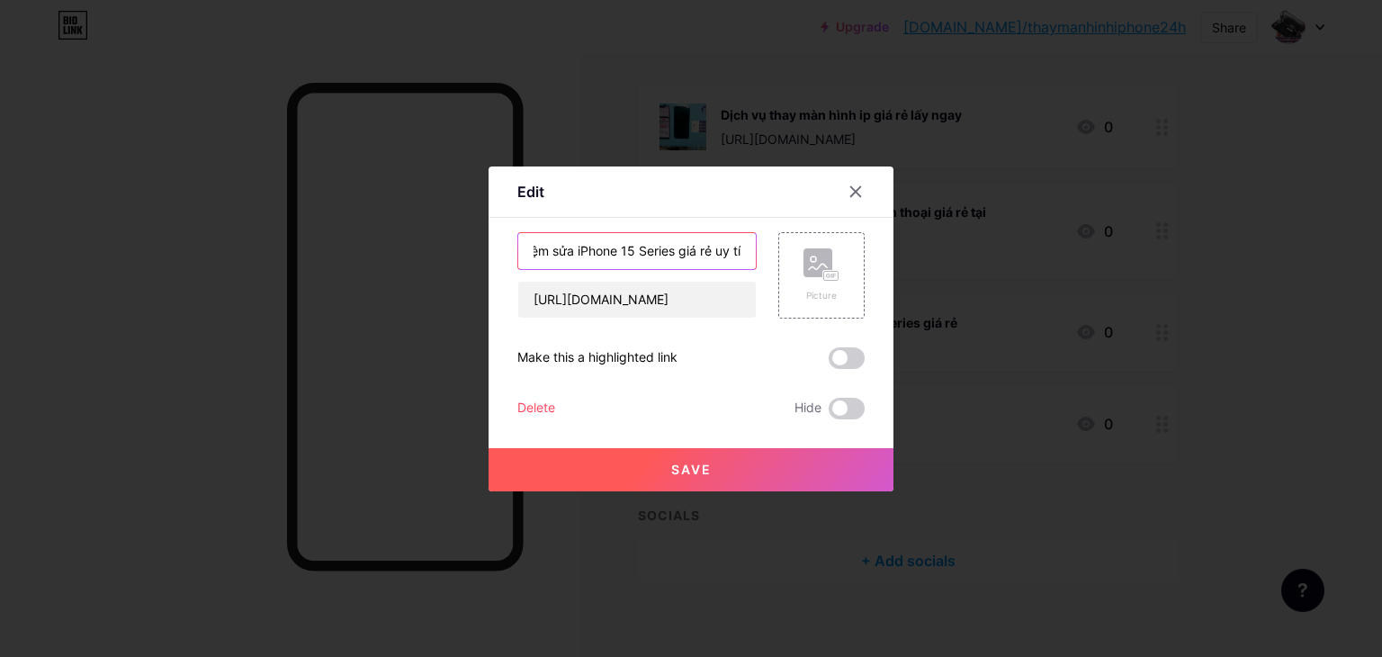
scroll to position [0, 88]
click at [567, 251] on input "Xem thêm: Tiệm sửa iPhone 15 Series giá rẻ uy tín" at bounding box center [637, 251] width 238 height 36
type input "Xem thêm: Tiệm sửa các dòng điện thoại iPhone 15 Series giá rẻ uy tín"
click at [755, 462] on button "Save" at bounding box center [691, 469] width 405 height 43
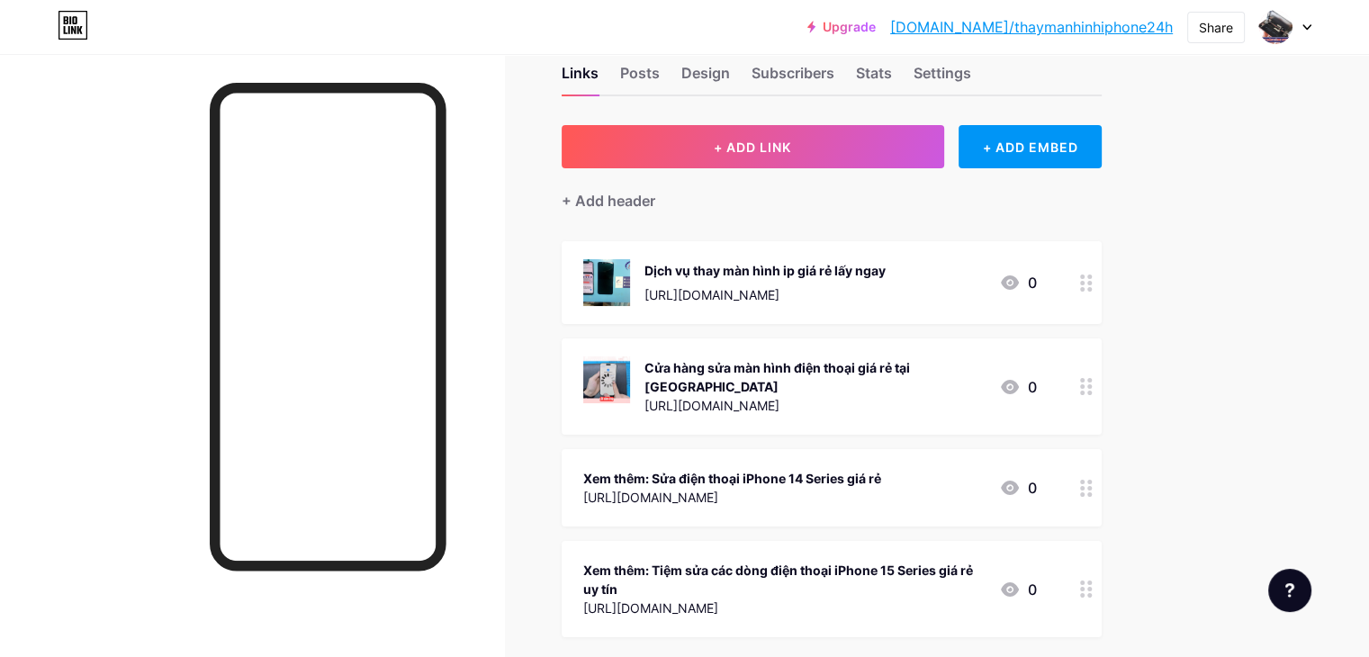
scroll to position [0, 0]
